Goal: Task Accomplishment & Management: Complete application form

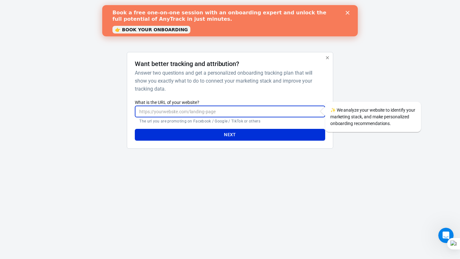
click at [254, 114] on input "What is the URL of your website?" at bounding box center [230, 112] width 190 height 12
paste input "[URL][DOMAIN_NAME]"
type input "[URL][DOMAIN_NAME]"
click at [243, 133] on button "Next" at bounding box center [230, 135] width 190 height 12
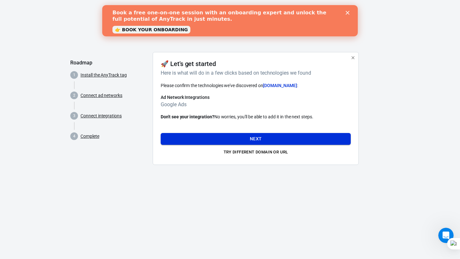
click at [262, 141] on button "Next" at bounding box center [256, 139] width 190 height 12
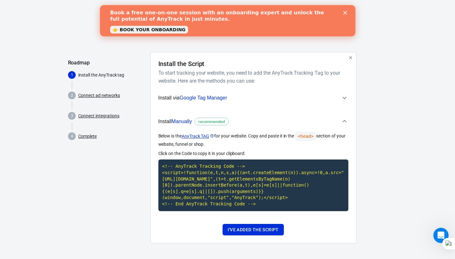
click at [344, 120] on icon "button" at bounding box center [345, 121] width 4 height 2
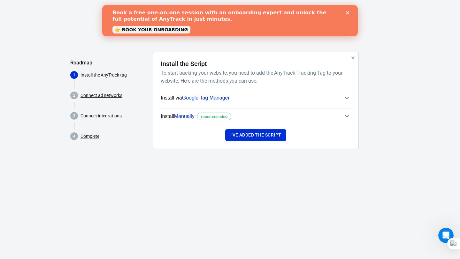
click at [344, 120] on button "Install Manually recommended" at bounding box center [256, 117] width 190 height 16
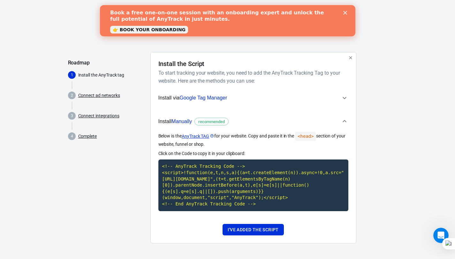
click at [344, 98] on icon "button" at bounding box center [345, 98] width 8 height 8
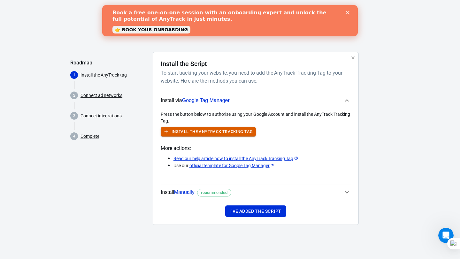
click at [220, 129] on button "Install the AnyTrack Tracking Tag" at bounding box center [208, 132] width 95 height 10
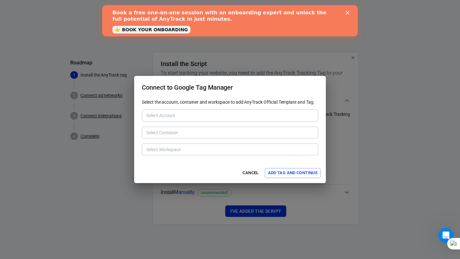
click at [280, 175] on button "Add Tag and Continue" at bounding box center [293, 173] width 56 height 10
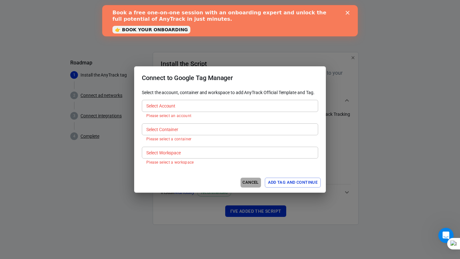
click at [250, 180] on button "Cancel" at bounding box center [251, 183] width 20 height 10
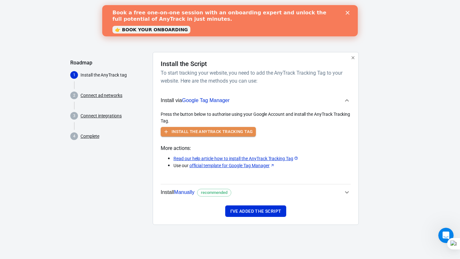
click at [231, 131] on button "Install the AnyTrack Tracking Tag" at bounding box center [208, 132] width 95 height 10
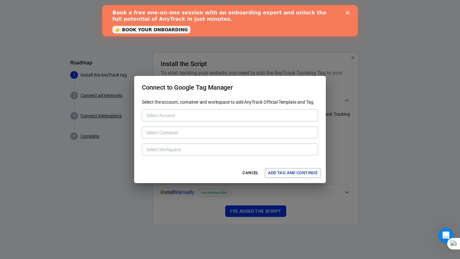
click at [271, 174] on button "Add Tag and Continue" at bounding box center [293, 173] width 56 height 10
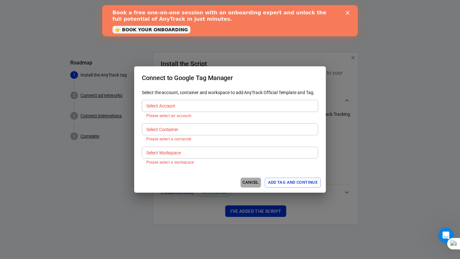
click at [252, 185] on button "Cancel" at bounding box center [251, 183] width 20 height 10
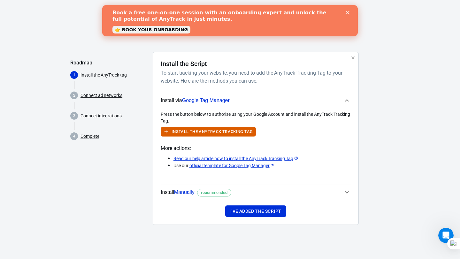
click at [348, 194] on icon "button" at bounding box center [347, 193] width 8 height 8
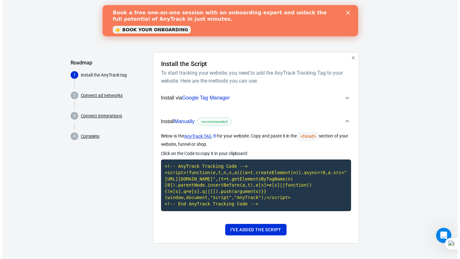
scroll to position [6, 0]
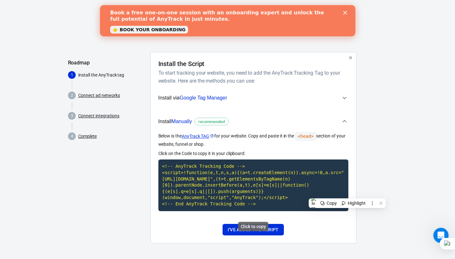
click at [238, 186] on code "<!-- AnyTrack Tracking Code --> <script>!function(e,t,n,s,a){(a=t.createElement…" at bounding box center [253, 185] width 190 height 51
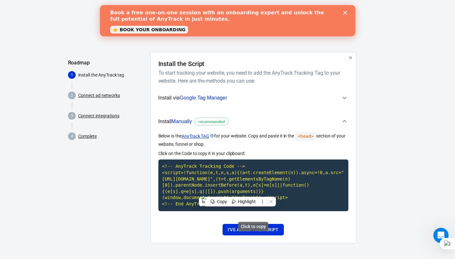
click at [193, 168] on code "<!-- AnyTrack Tracking Code --> <script>!function(e,t,n,s,a){(a=t.createElement…" at bounding box center [253, 185] width 190 height 51
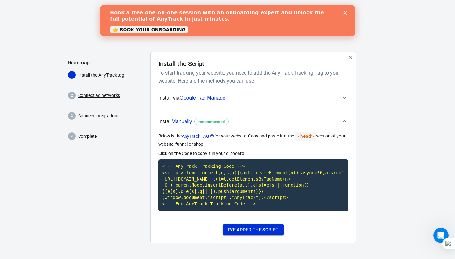
click at [270, 230] on button "I've added the script" at bounding box center [253, 230] width 61 height 12
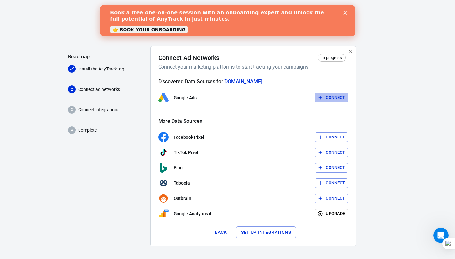
click at [329, 97] on button "Connect" at bounding box center [332, 98] width 34 height 10
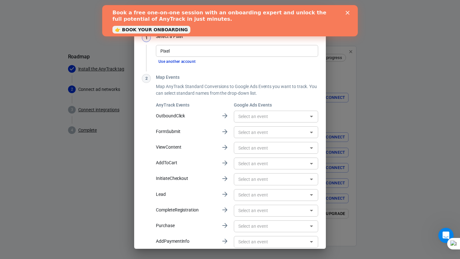
click at [350, 13] on div "Close" at bounding box center [349, 13] width 6 height 4
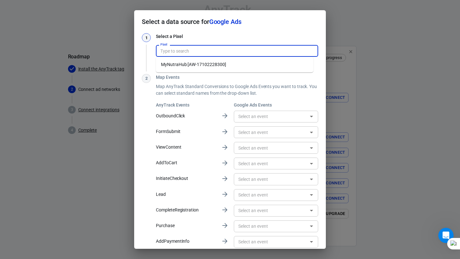
click at [198, 53] on input "Pixel" at bounding box center [237, 51] width 158 height 8
click at [206, 66] on li "MyNutraHub [AW-17102228300]" at bounding box center [235, 64] width 158 height 11
type input "MyNutraHub [AW-17102228300]"
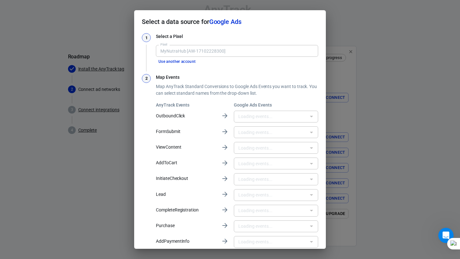
type input "[7a60] Google for WooCommerce purchase action [xSBNCLnLtMsaEMyW_do_]"
click at [297, 197] on input "text" at bounding box center [271, 195] width 70 height 8
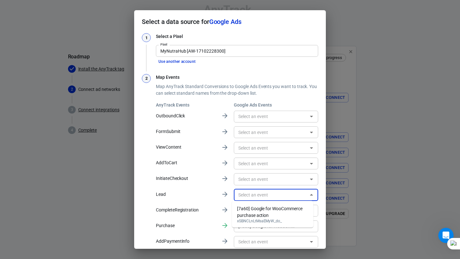
click at [280, 211] on div "[7a60] Google for WooCommerce purchase action" at bounding box center [272, 212] width 71 height 13
type input "[7a60] Google for WooCommerce purchase action [xSBNCLnLtMsaEMyW_do_]"
click at [274, 113] on input "text" at bounding box center [271, 117] width 70 height 8
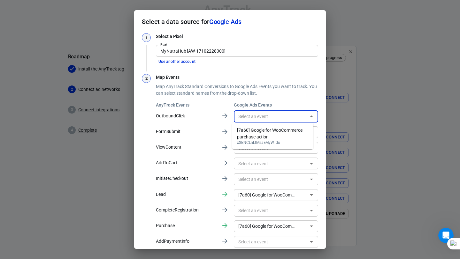
click at [262, 135] on div "[7a60] Google for WooCommerce purchase action" at bounding box center [272, 133] width 71 height 13
type input "[7a60] Google for WooCommerce purchase action [xSBNCLnLtMsaEMyW_do_]"
click at [260, 135] on input "text" at bounding box center [271, 132] width 70 height 8
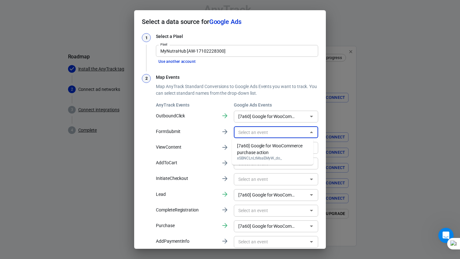
click at [254, 150] on div "[7a60] Google for WooCommerce purchase action" at bounding box center [272, 149] width 71 height 13
type input "[7a60] Google for WooCommerce purchase action [xSBNCLnLtMsaEMyW_do_]"
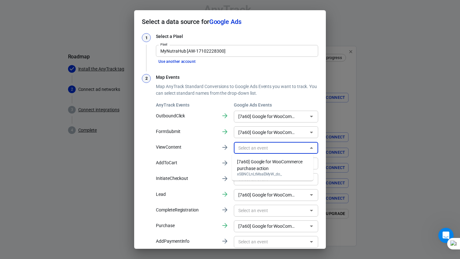
click at [251, 149] on input "text" at bounding box center [271, 148] width 70 height 8
click at [248, 162] on div "[7a60] Google for WooCommerce purchase action" at bounding box center [272, 165] width 71 height 13
type input "[7a60] Google for WooCommerce purchase action [xSBNCLnLtMsaEMyW_do_]"
click at [245, 165] on input "text" at bounding box center [271, 164] width 70 height 8
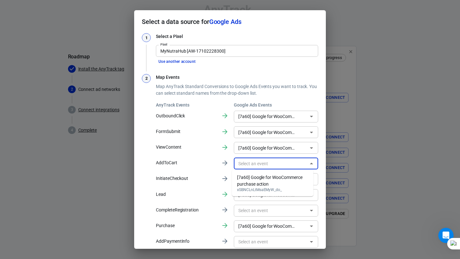
click at [243, 178] on div "[7a60] Google for WooCommerce purchase action" at bounding box center [272, 180] width 71 height 13
type input "[7a60] Google for WooCommerce purchase action [xSBNCLnLtMsaEMyW_do_]"
click at [239, 183] on input "text" at bounding box center [271, 179] width 70 height 8
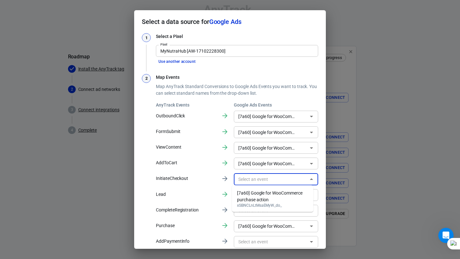
click at [240, 193] on div "[7a60] Google for WooCommerce purchase action" at bounding box center [272, 196] width 71 height 13
type input "[7a60] Google for WooCommerce purchase action [xSBNCLnLtMsaEMyW_do_]"
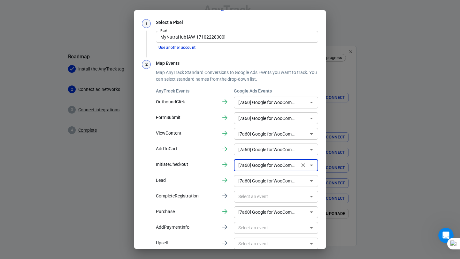
scroll to position [17, 0]
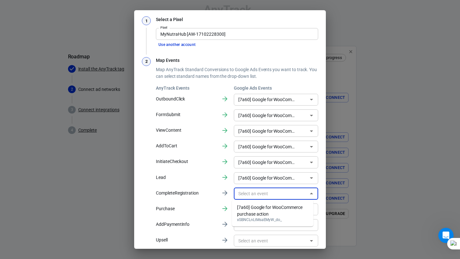
click at [240, 193] on input "text" at bounding box center [271, 194] width 70 height 8
click at [247, 213] on div "[7a60] Google for WooCommerce purchase action" at bounding box center [272, 211] width 71 height 13
type input "[7a60] Google for WooCommerce purchase action [xSBNCLnLtMsaEMyW_do_]"
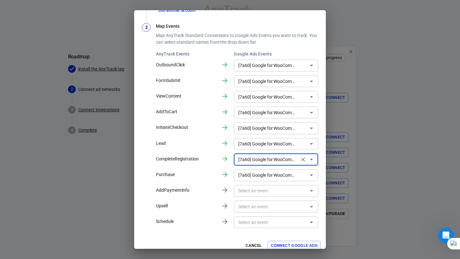
scroll to position [54, 0]
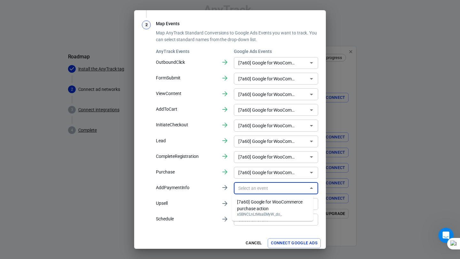
click at [252, 190] on input "text" at bounding box center [271, 189] width 70 height 8
click at [246, 207] on div "[7a60] Google for WooCommerce purchase action" at bounding box center [272, 205] width 71 height 13
type input "[7a60] Google for WooCommerce purchase action [xSBNCLnLtMsaEMyW_do_]"
click at [251, 203] on input "text" at bounding box center [271, 204] width 70 height 8
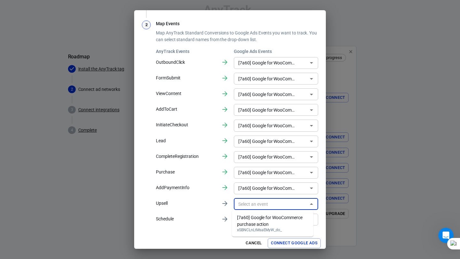
click at [242, 223] on div "[7a60] Google for WooCommerce purchase action" at bounding box center [272, 221] width 71 height 13
type input "[7a60] Google for WooCommerce purchase action [xSBNCLnLtMsaEMyW_do_]"
click at [244, 220] on input "text" at bounding box center [271, 220] width 70 height 8
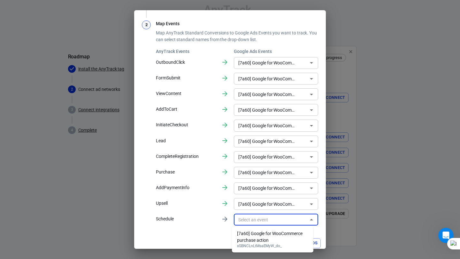
click at [247, 239] on div "[7a60] Google for WooCommerce purchase action" at bounding box center [272, 237] width 71 height 13
type input "[7a60] Google for WooCommerce purchase action [xSBNCLnLtMsaEMyW_do_]"
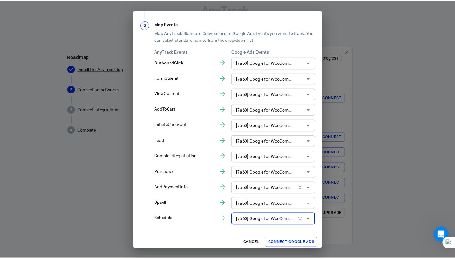
scroll to position [58, 0]
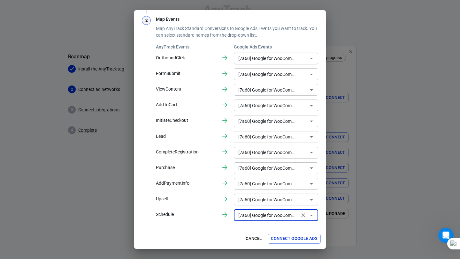
click at [288, 239] on button "Connect Google Ads" at bounding box center [294, 239] width 53 height 10
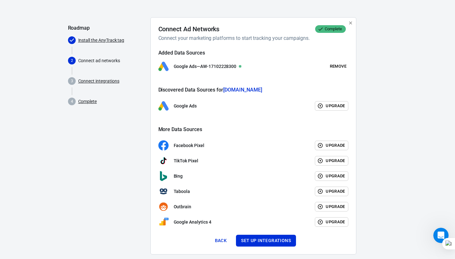
scroll to position [45, 0]
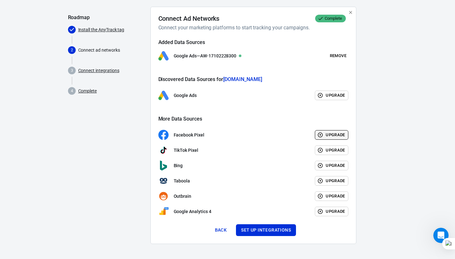
click at [338, 133] on button "Upgrade" at bounding box center [332, 135] width 34 height 10
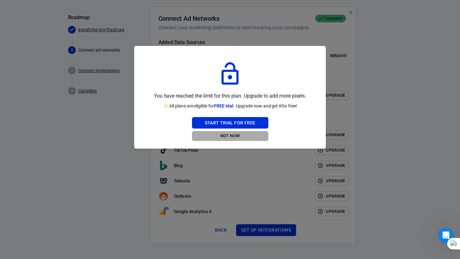
click at [237, 136] on button "Not Now" at bounding box center [230, 136] width 76 height 10
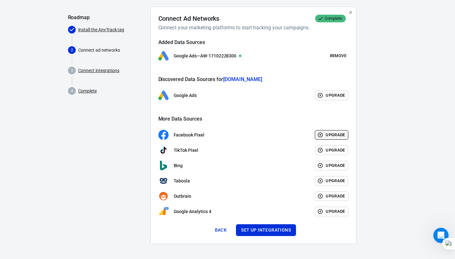
click at [324, 136] on button "Upgrade" at bounding box center [332, 135] width 34 height 10
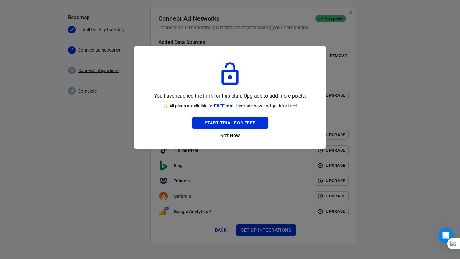
click at [238, 124] on button "Start Trial For Free" at bounding box center [230, 123] width 76 height 12
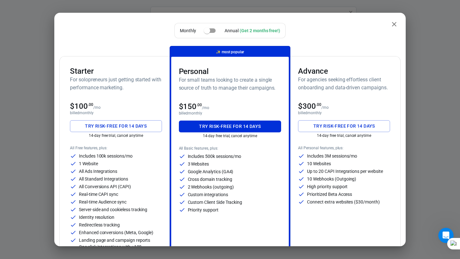
click at [206, 29] on input "checkbox" at bounding box center [207, 31] width 36 height 12
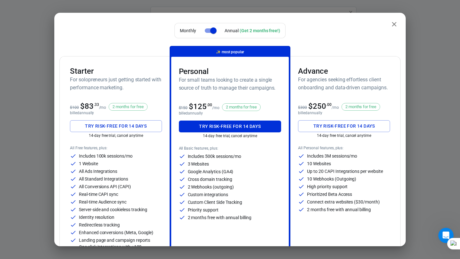
click at [214, 29] on input "checkbox" at bounding box center [213, 31] width 36 height 12
checkbox input "false"
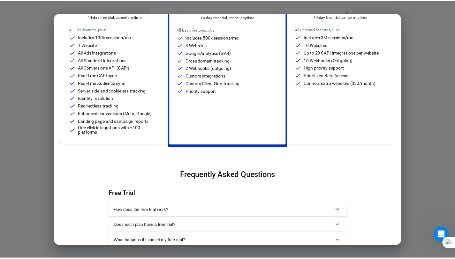
scroll to position [0, 0]
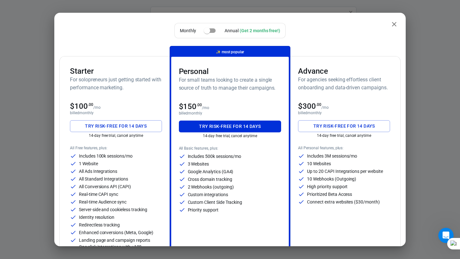
click at [392, 23] on icon "close" at bounding box center [394, 24] width 8 height 8
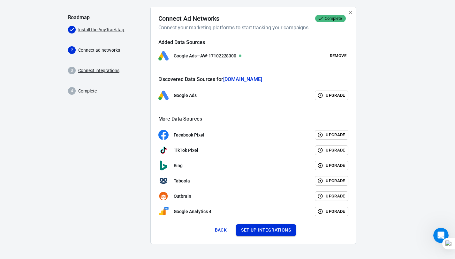
click at [274, 230] on button "Set up integrations" at bounding box center [266, 231] width 60 height 12
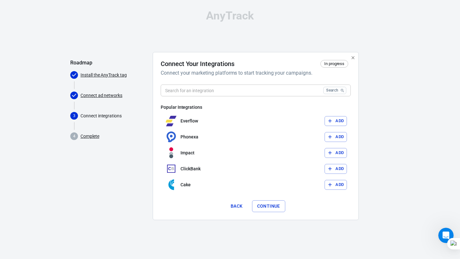
click at [262, 92] on input "text" at bounding box center [241, 91] width 160 height 12
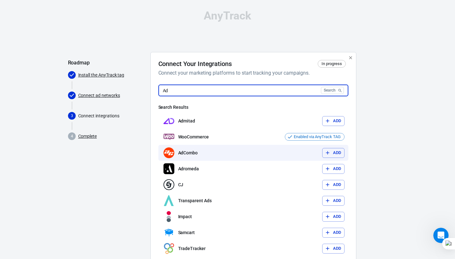
type input "Ad"
click at [329, 153] on icon "button" at bounding box center [328, 153] width 4 height 4
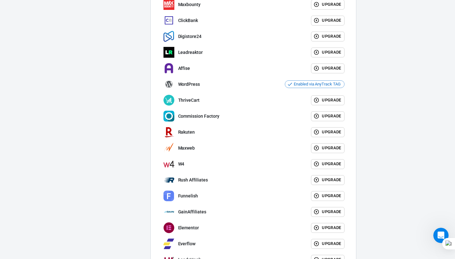
scroll to position [682, 0]
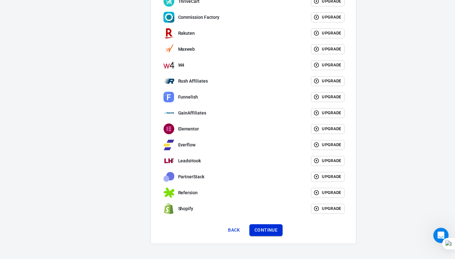
click at [271, 231] on button "Continue" at bounding box center [266, 231] width 33 height 12
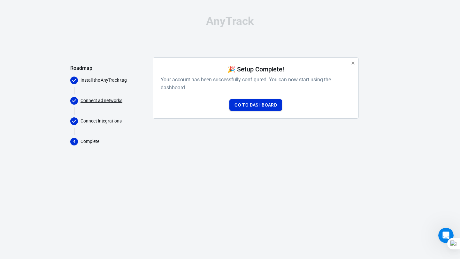
click at [259, 105] on link "Go to Dashboard" at bounding box center [255, 105] width 53 height 12
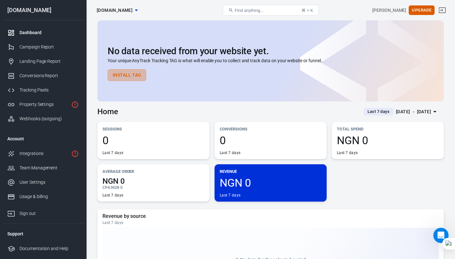
click at [132, 70] on button "Install Tag" at bounding box center [127, 75] width 39 height 12
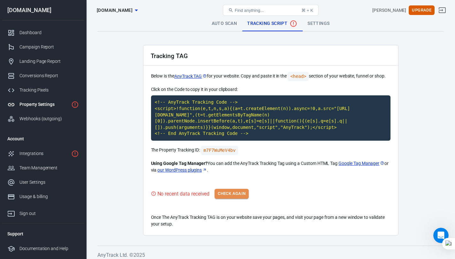
click at [245, 194] on button "Check Again" at bounding box center [232, 194] width 34 height 10
